Goal: Navigation & Orientation: Find specific page/section

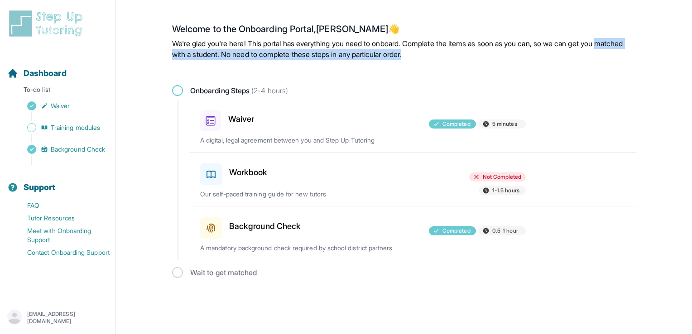
drag, startPoint x: 455, startPoint y: 54, endPoint x: 173, endPoint y: 48, distance: 282.3
click at [173, 48] on p "We're glad you're here! This portal has everything you need to onboard. Complet…" at bounding box center [404, 49] width 464 height 22
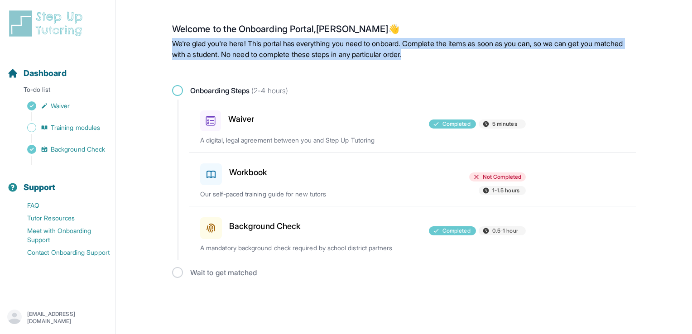
click at [173, 48] on p "We're glad you're here! This portal has everything you need to onboard. Complet…" at bounding box center [404, 49] width 464 height 22
click at [255, 178] on h3 "Workbook" at bounding box center [248, 172] width 39 height 13
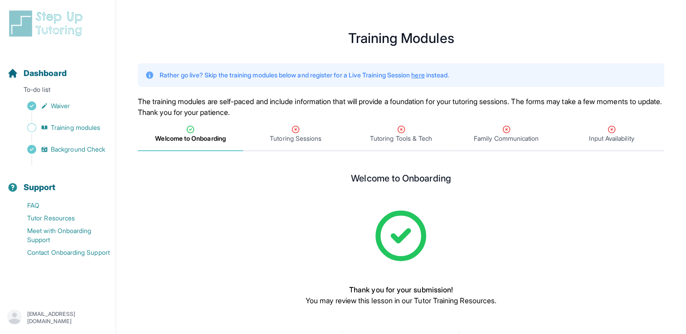
scroll to position [35, 0]
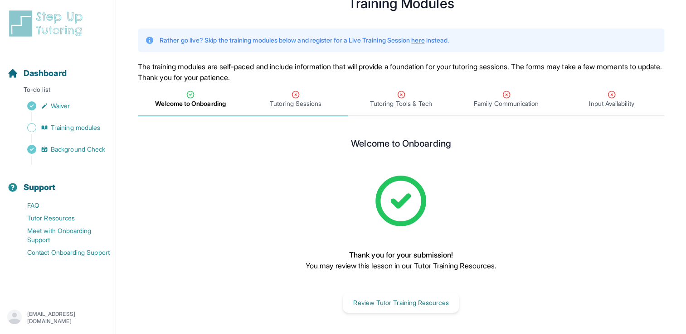
click at [314, 103] on span "Tutoring Sessions" at bounding box center [296, 103] width 52 height 9
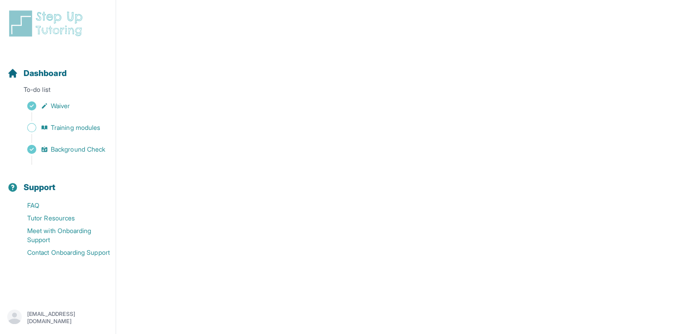
scroll to position [404, 0]
